Goal: Obtain resource: Obtain resource

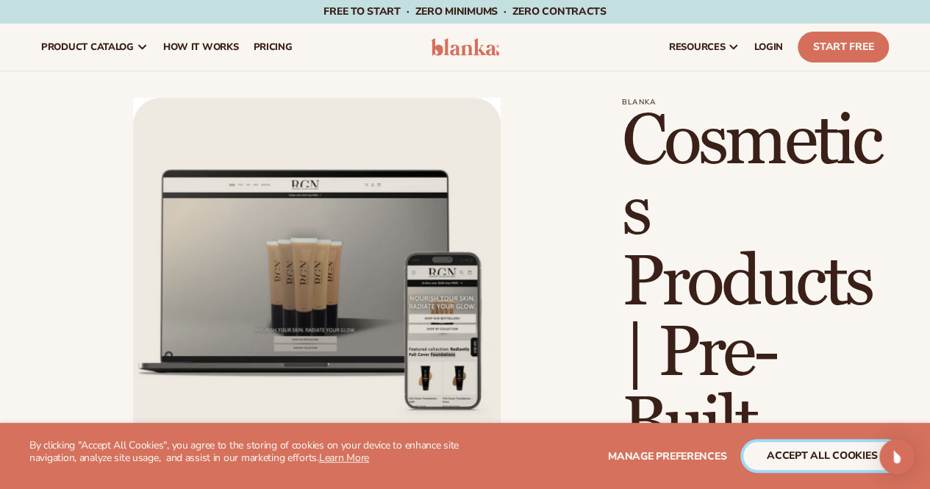
click at [822, 460] on button "accept all cookies" at bounding box center [821, 456] width 157 height 28
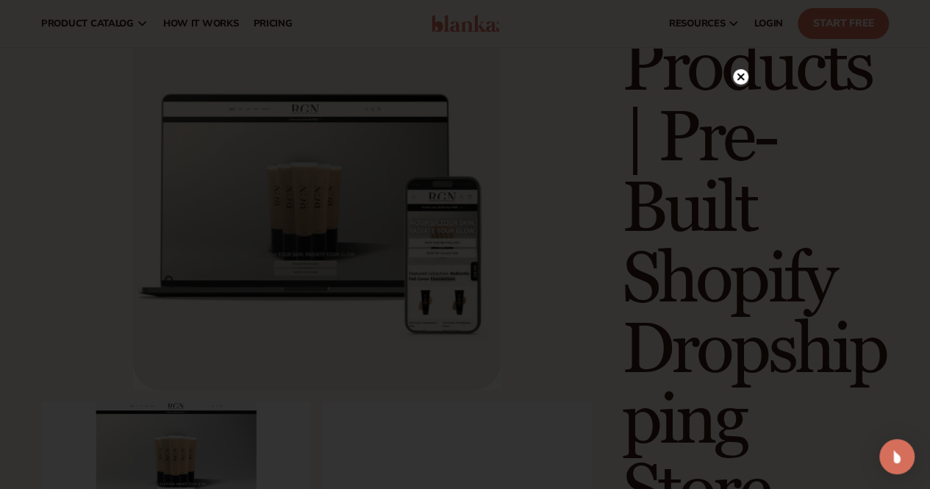
scroll to position [184, 0]
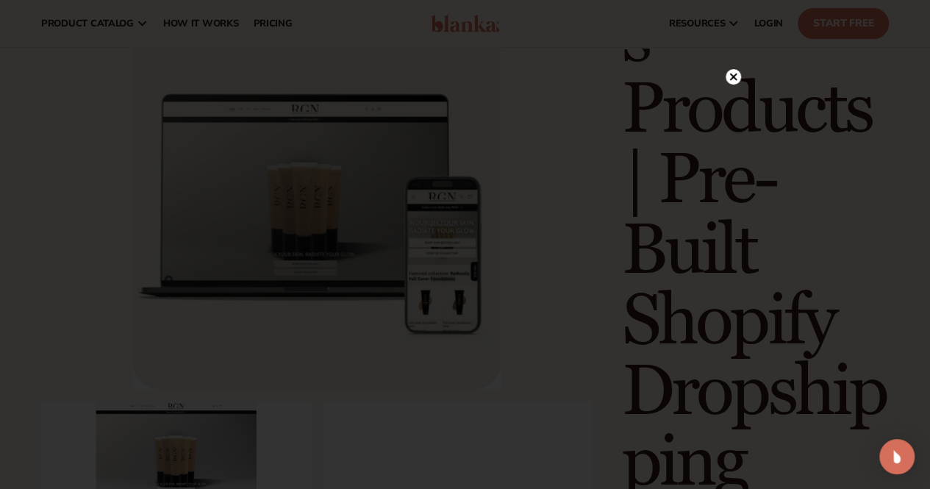
click at [734, 81] on circle at bounding box center [733, 76] width 15 height 15
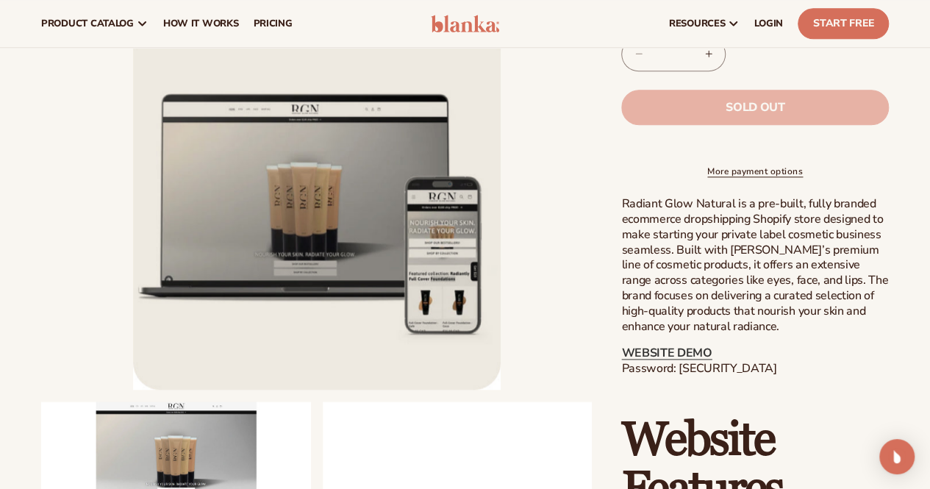
scroll to position [762, 0]
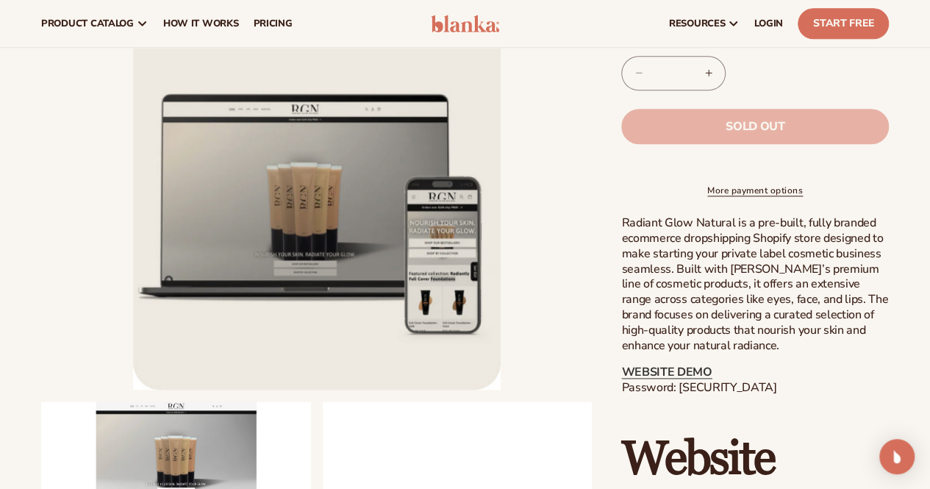
click at [681, 376] on link "WEBSITE DEMO" at bounding box center [666, 372] width 90 height 16
drag, startPoint x: 766, startPoint y: 403, endPoint x: 677, endPoint y: 407, distance: 89.1
click at [677, 396] on p "WEBSITE DEMO Password: [SECURITY_DATA]" at bounding box center [755, 380] width 268 height 31
copy p "blanka-cosmetics"
click at [0, 279] on div "Skip to product information Open media 1 in modal Open media 2 in modal Open me…" at bounding box center [465, 412] width 930 height 2153
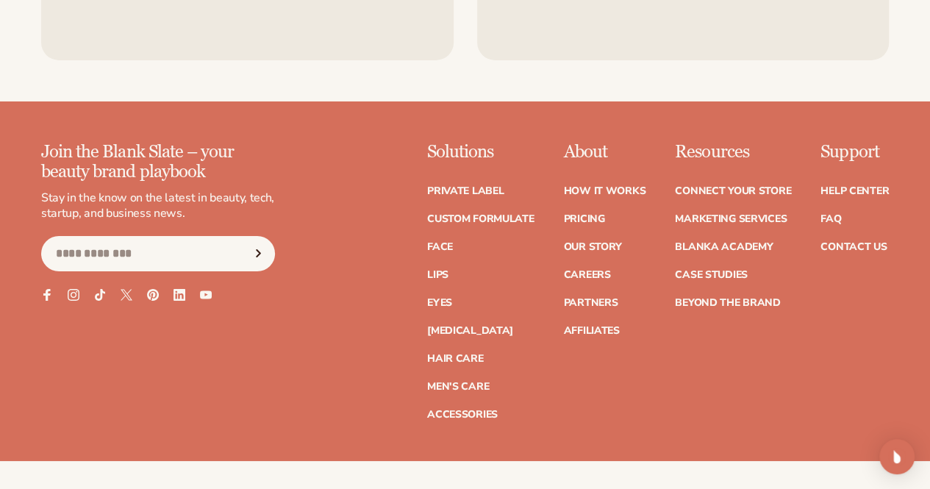
scroll to position [2546, 0]
